Goal: Task Accomplishment & Management: Manage account settings

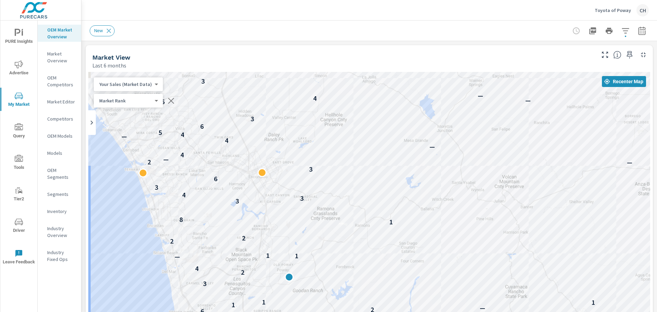
scroll to position [154, 0]
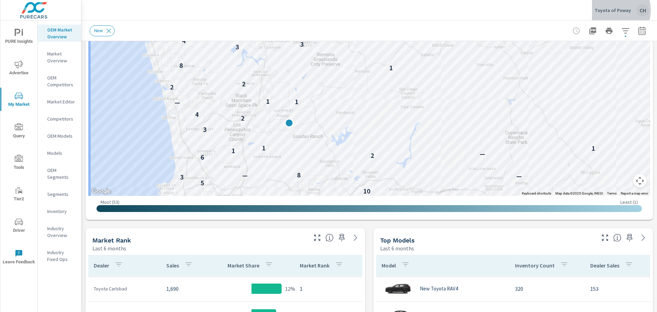
click at [618, 10] on p "Toyota of Poway" at bounding box center [613, 10] width 36 height 6
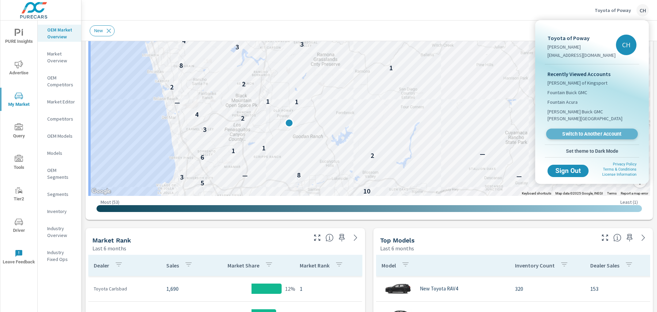
click at [594, 131] on span "Switch to Another Account" at bounding box center [592, 134] width 84 height 7
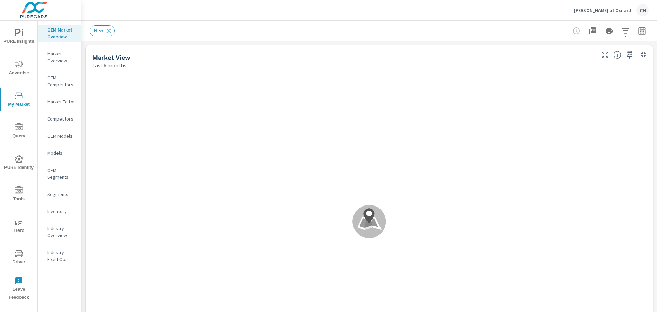
scroll to position [847, 0]
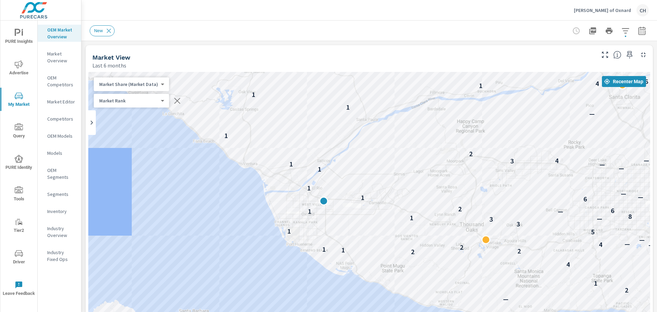
drag, startPoint x: 169, startPoint y: 232, endPoint x: 249, endPoint y: 232, distance: 80.4
click at [249, 232] on div "— — — — — — — — — — — — — — — — — — — — — — — — — — — — — — — — — — — — — — — —…" at bounding box center [369, 211] width 562 height 278
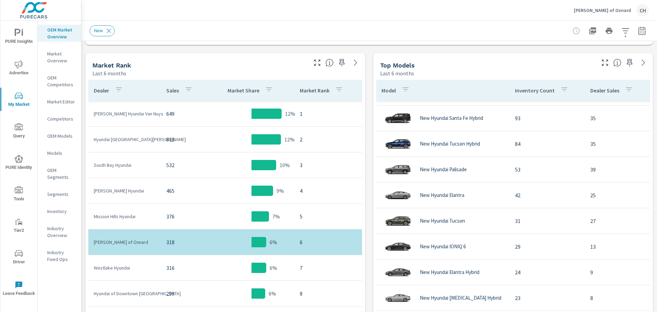
scroll to position [24, 0]
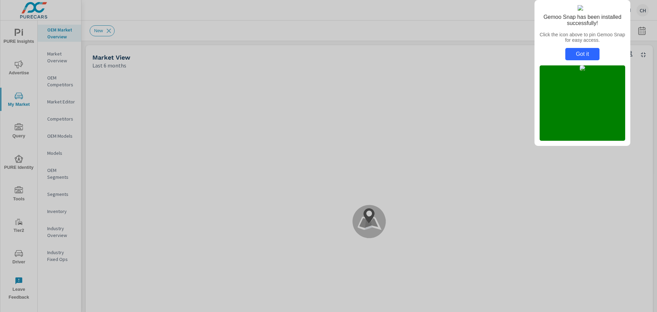
click at [588, 60] on div "Got it" at bounding box center [582, 54] width 34 height 12
